Goal: Communication & Community: Participate in discussion

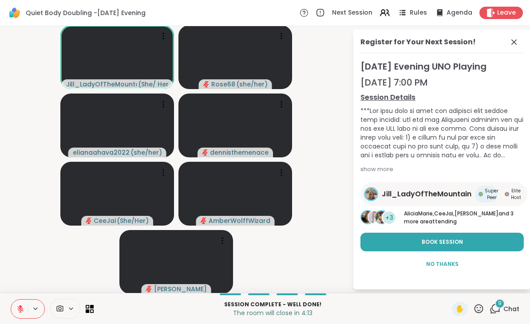
click at [442, 269] on span "No Thanks" at bounding box center [442, 265] width 32 height 8
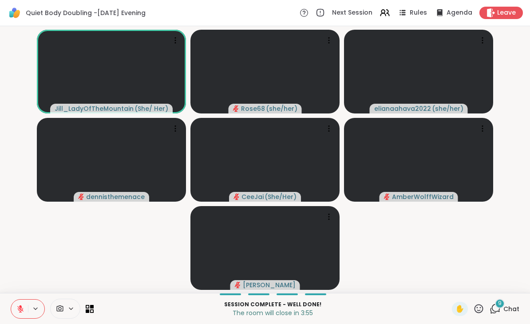
click at [29, 307] on button at bounding box center [36, 309] width 16 height 8
click at [27, 306] on button at bounding box center [19, 309] width 17 height 19
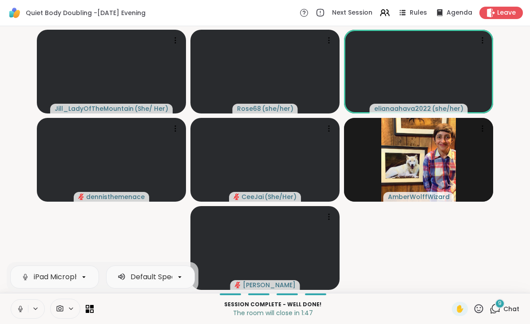
click at [505, 12] on span "Leave" at bounding box center [506, 12] width 19 height 9
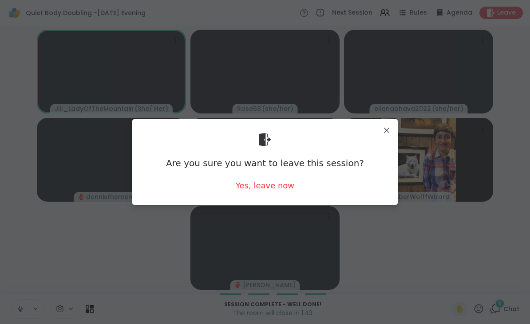
click at [276, 186] on div "Yes, leave now" at bounding box center [265, 185] width 59 height 11
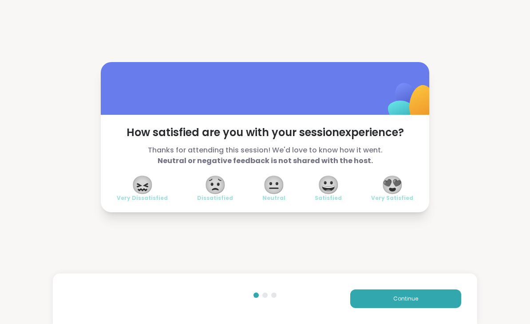
click at [402, 181] on span "😍" at bounding box center [392, 185] width 22 height 16
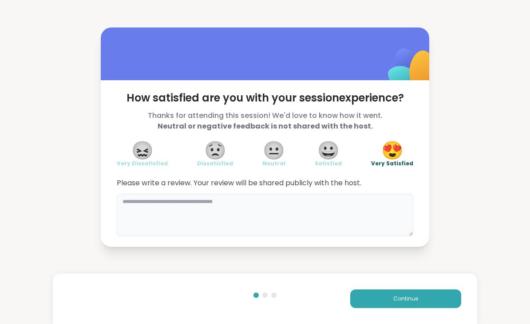
click at [203, 215] on textarea at bounding box center [265, 215] width 297 height 43
type textarea "**********"
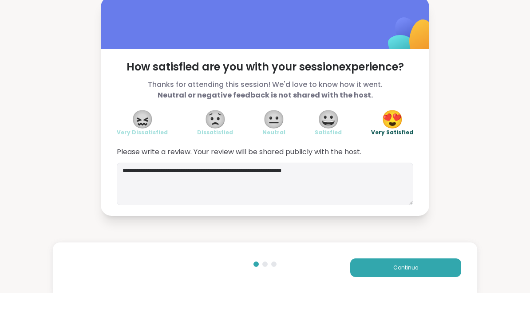
click at [424, 290] on button "Continue" at bounding box center [405, 299] width 111 height 19
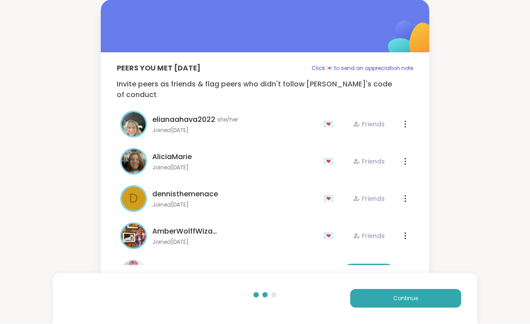
click at [414, 297] on span "Continue" at bounding box center [405, 299] width 25 height 8
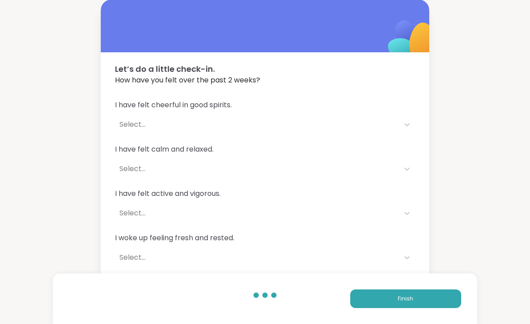
click at [407, 300] on span "Finish" at bounding box center [406, 299] width 16 height 8
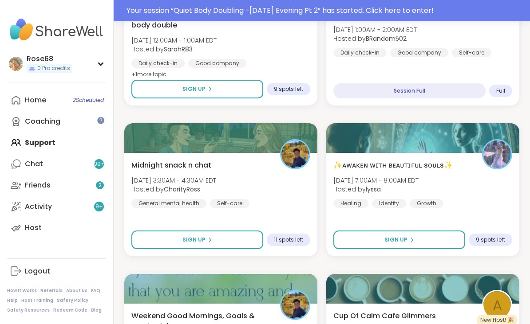
scroll to position [1851, 0]
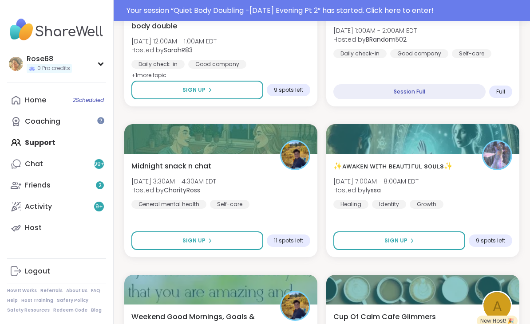
click at [387, 240] on span "Sign Up" at bounding box center [395, 241] width 23 height 8
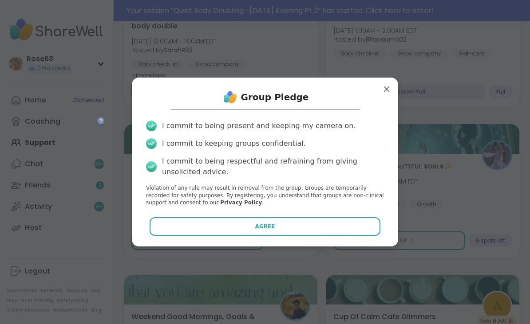
click at [289, 236] on button "Agree" at bounding box center [265, 227] width 231 height 19
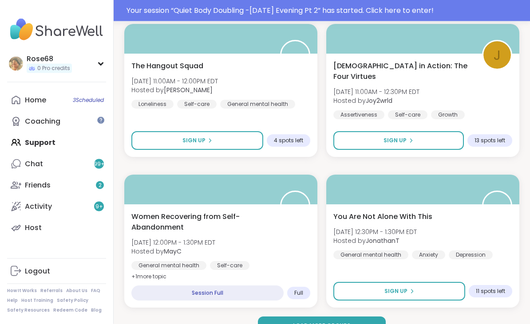
scroll to position [2554, 0]
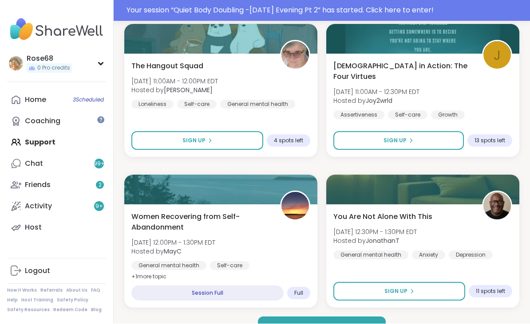
click at [317, 324] on span "Load more groups" at bounding box center [322, 327] width 58 height 8
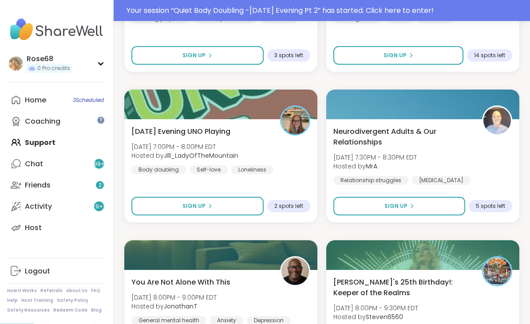
scroll to position [3244, 0]
click at [176, 210] on button "Sign Up" at bounding box center [197, 206] width 132 height 19
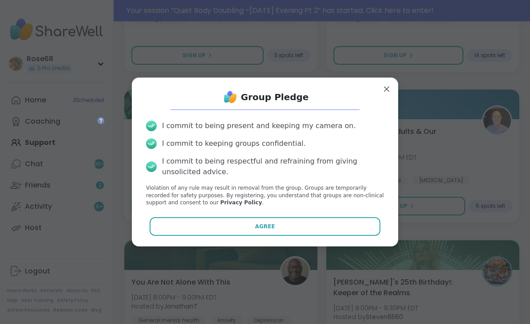
click at [221, 236] on button "Agree" at bounding box center [265, 227] width 231 height 19
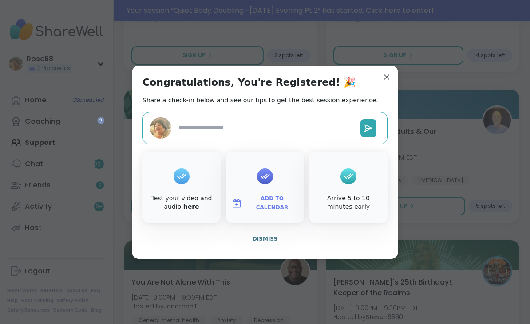
type textarea "*"
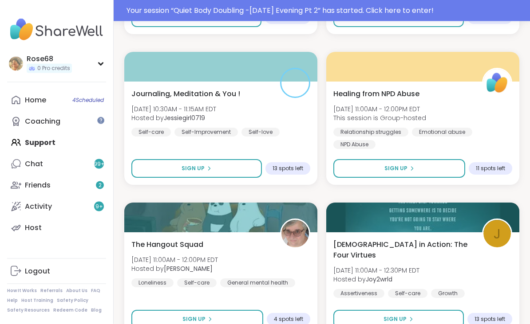
scroll to position [2358, 0]
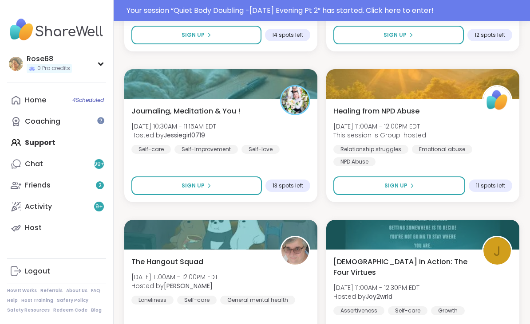
click at [45, 101] on div "Home 4 Scheduled" at bounding box center [35, 100] width 21 height 10
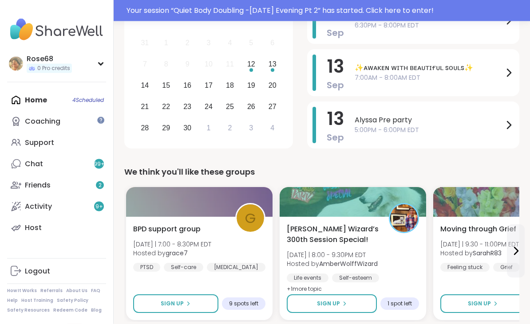
scroll to position [178, 0]
click at [313, 297] on button "Sign Up" at bounding box center [332, 304] width 90 height 19
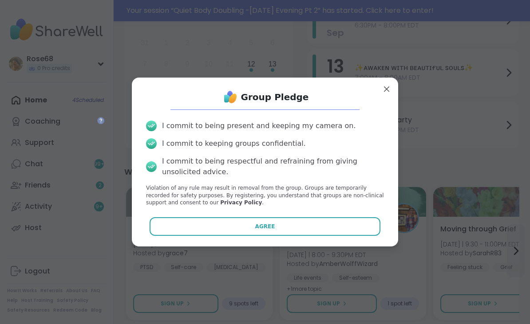
click at [252, 236] on button "Agree" at bounding box center [265, 227] width 231 height 19
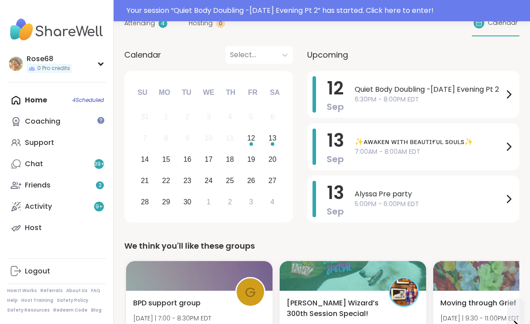
scroll to position [107, 0]
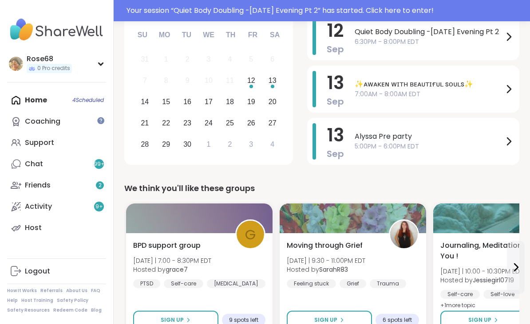
scroll to position [166, 0]
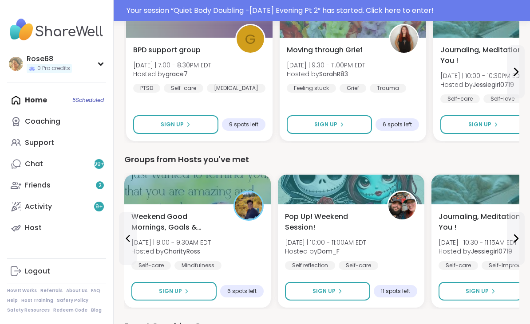
scroll to position [347, 0]
